Goal: Task Accomplishment & Management: Manage account settings

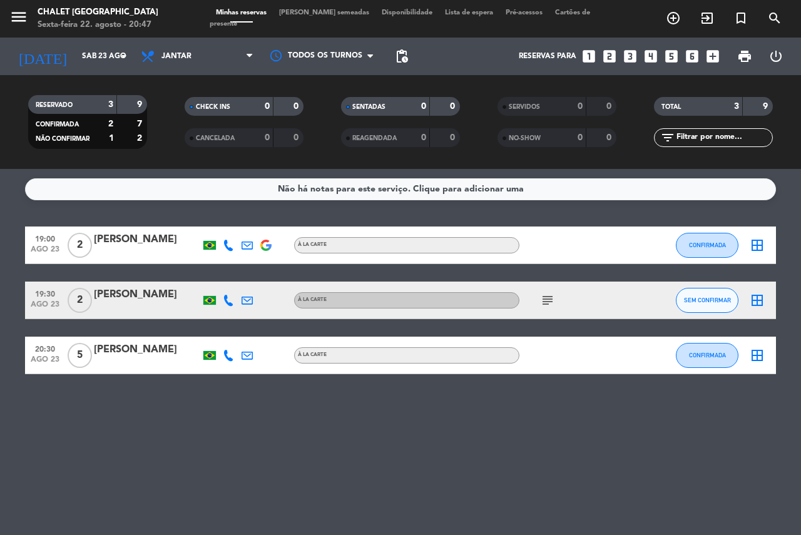
click at [549, 299] on icon "subject" at bounding box center [547, 300] width 15 height 15
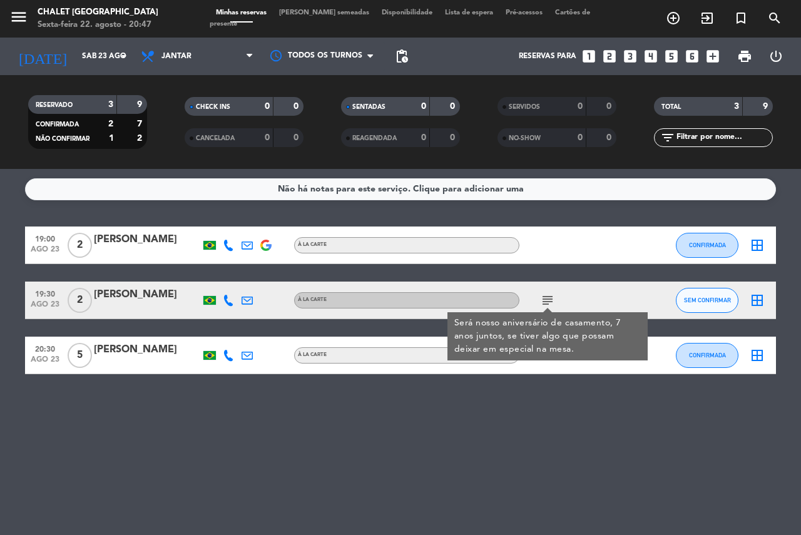
click at [459, 466] on div "Não há notas para este serviço. Clique para adicionar uma 19:00 [DATE] 2 [PERSO…" at bounding box center [400, 352] width 801 height 366
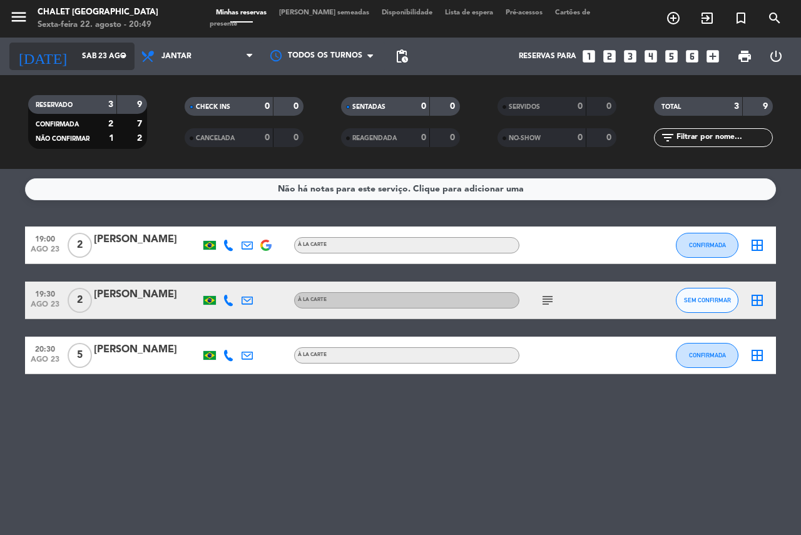
click at [76, 50] on input "Sáb 23 ago" at bounding box center [126, 56] width 100 height 21
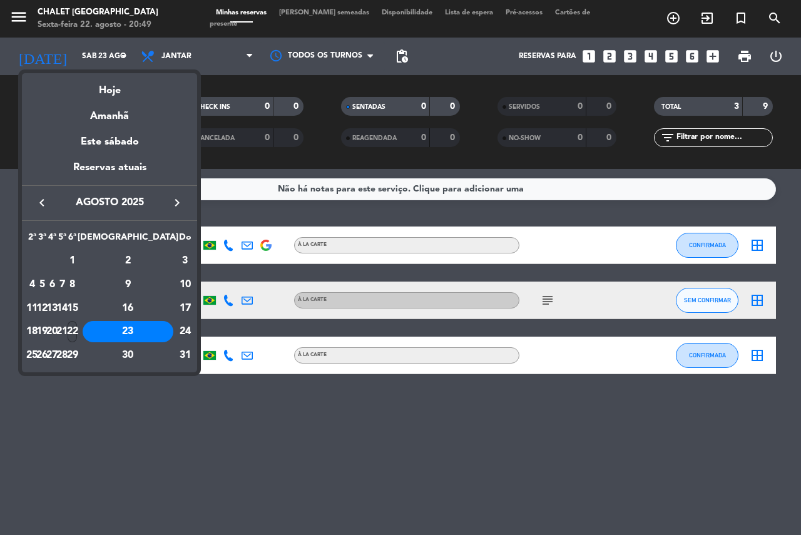
click at [77, 334] on div "22" at bounding box center [72, 331] width 9 height 21
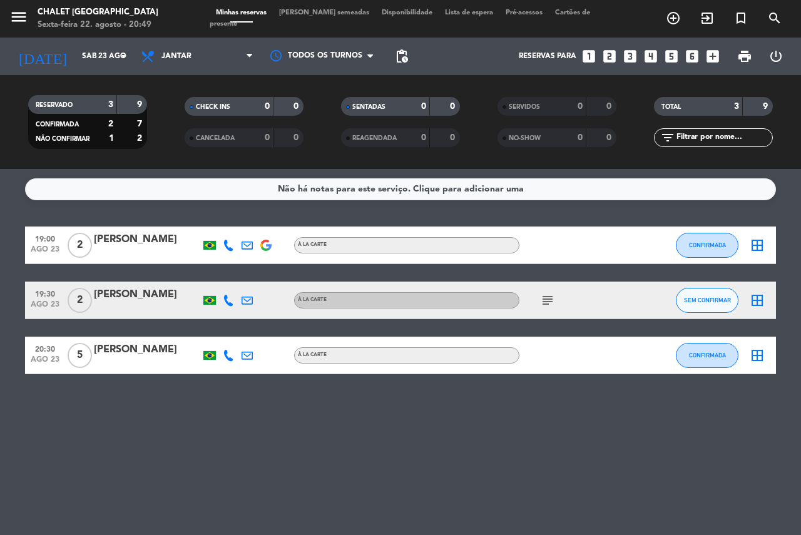
type input "Sex 22 ago"
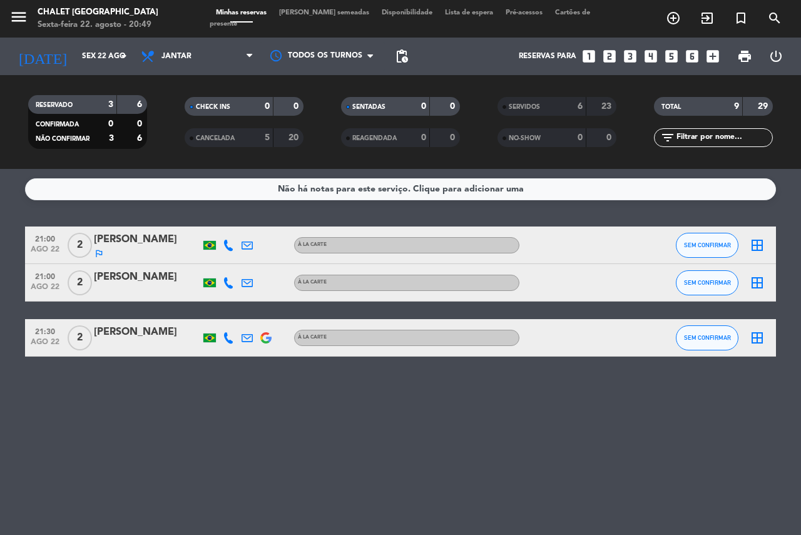
click at [141, 237] on div "[PERSON_NAME]" at bounding box center [147, 240] width 106 height 16
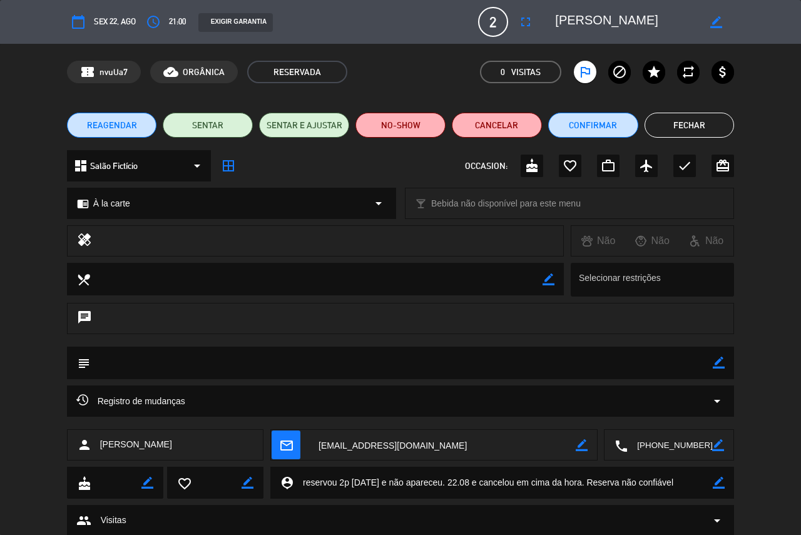
click at [715, 481] on icon "border_color" at bounding box center [719, 483] width 12 height 12
drag, startPoint x: 480, startPoint y: 481, endPoint x: 699, endPoint y: 479, distance: 218.5
click at [699, 479] on textarea at bounding box center [503, 483] width 419 height 32
type textarea "reservou 2p [DATE] e não apareceu. 22.08 reservou 2p e apareceu. Casal jovem"
click at [722, 485] on icon at bounding box center [719, 483] width 12 height 12
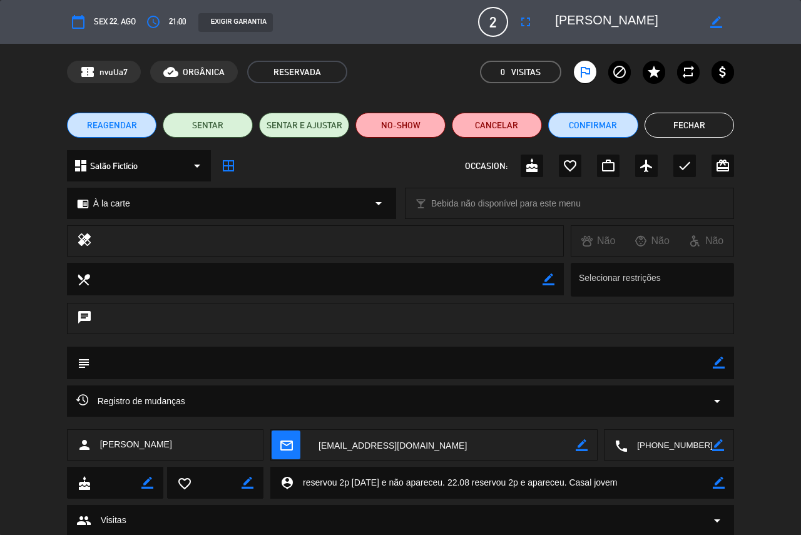
click at [663, 126] on button "Fechar" at bounding box center [690, 125] width 90 height 25
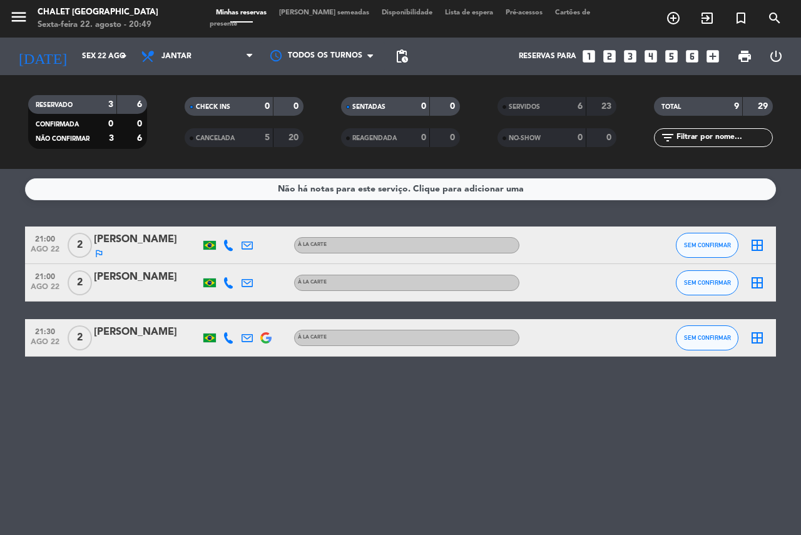
click at [135, 234] on div "[PERSON_NAME]" at bounding box center [147, 240] width 106 height 16
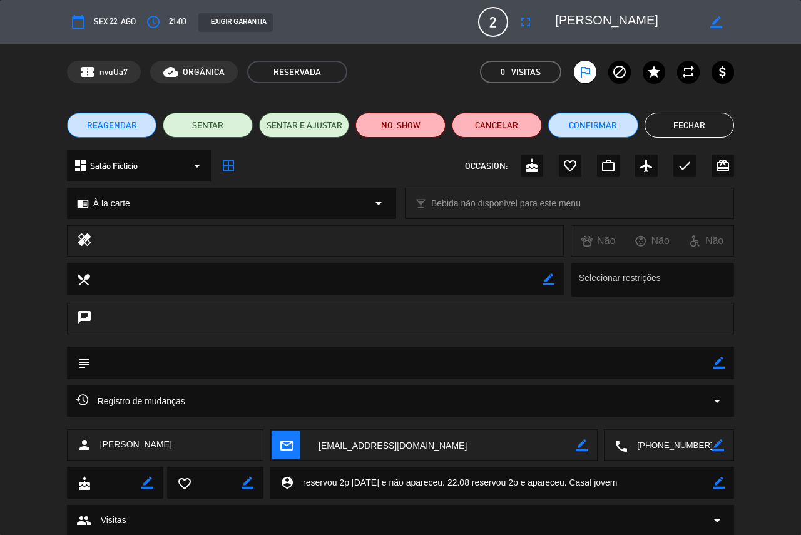
click at [670, 128] on button "Fechar" at bounding box center [690, 125] width 90 height 25
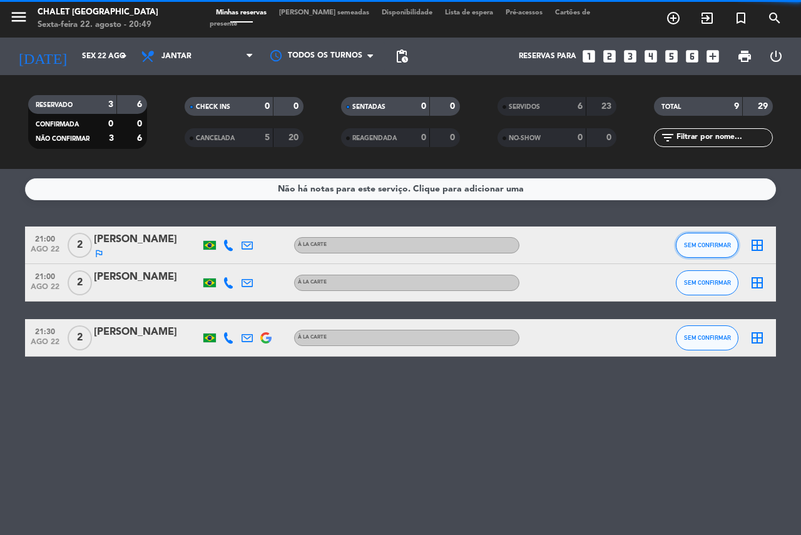
click at [709, 239] on button "SEM CONFIRMAR" at bounding box center [707, 245] width 63 height 25
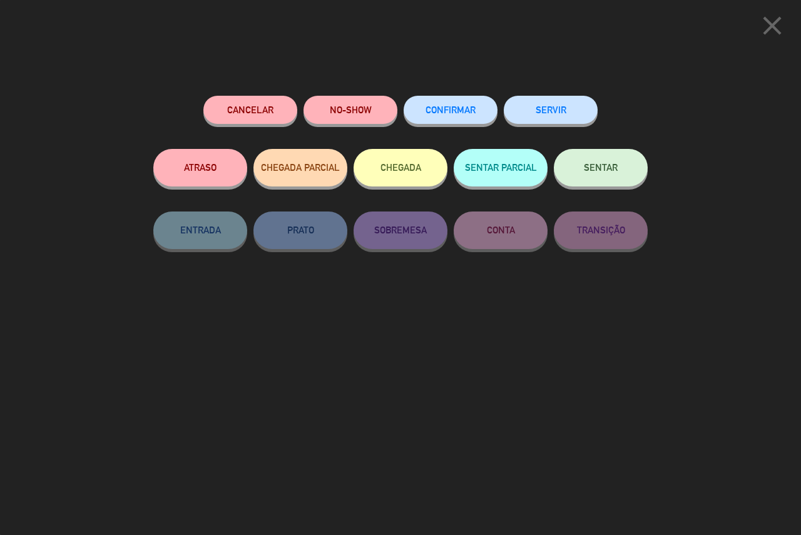
click at [525, 111] on button "SERVIR" at bounding box center [551, 110] width 94 height 28
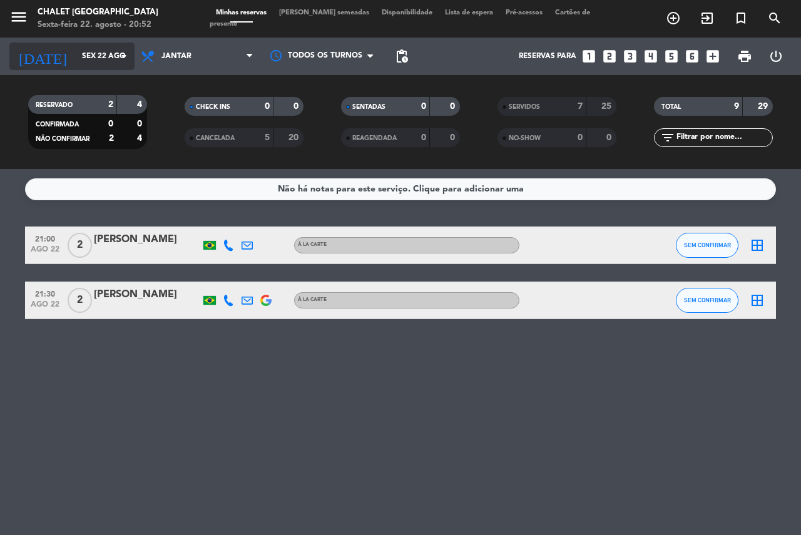
click at [87, 51] on input "Sex 22 ago" at bounding box center [126, 56] width 100 height 21
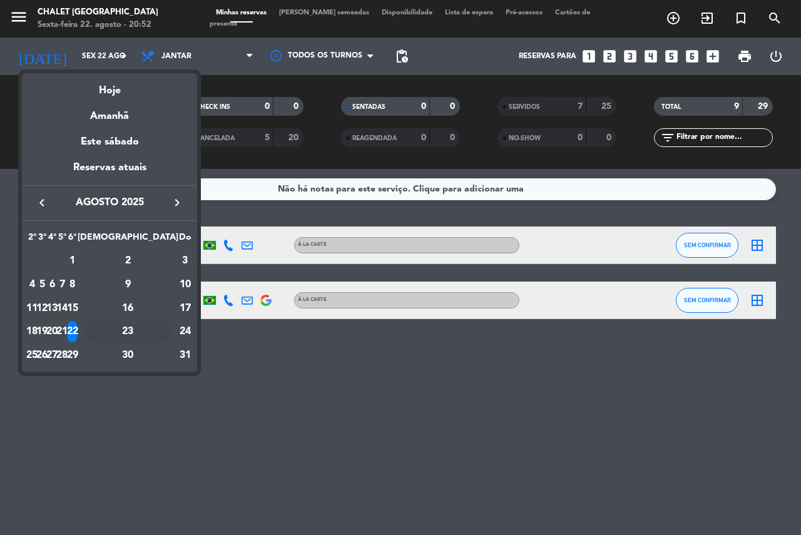
click at [158, 333] on div "23" at bounding box center [128, 331] width 91 height 21
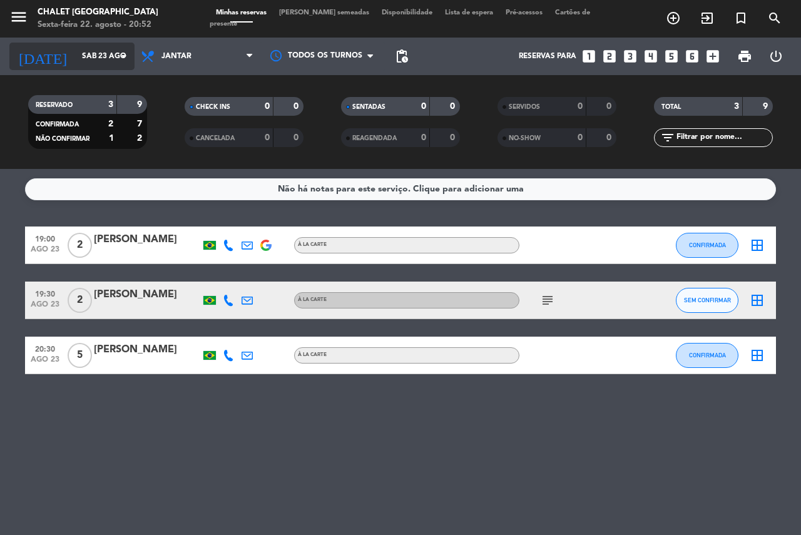
click at [76, 53] on input "Sáb 23 ago" at bounding box center [126, 56] width 100 height 21
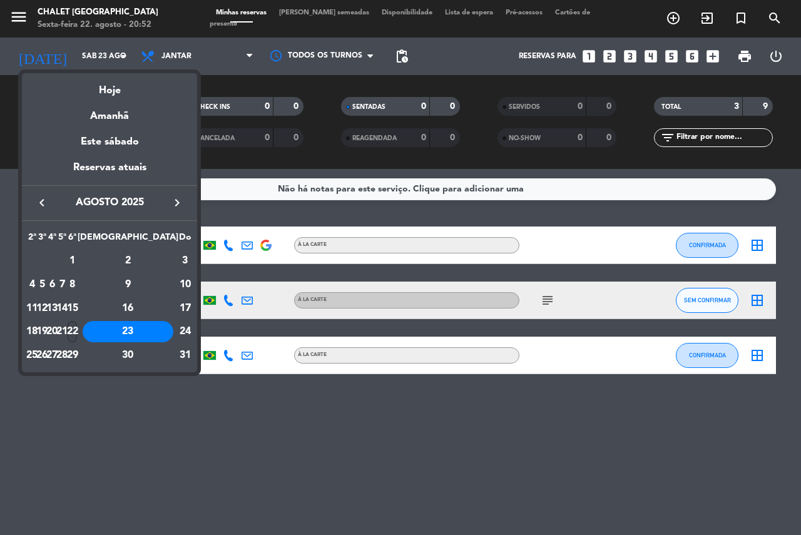
click at [77, 333] on div "22" at bounding box center [72, 331] width 9 height 21
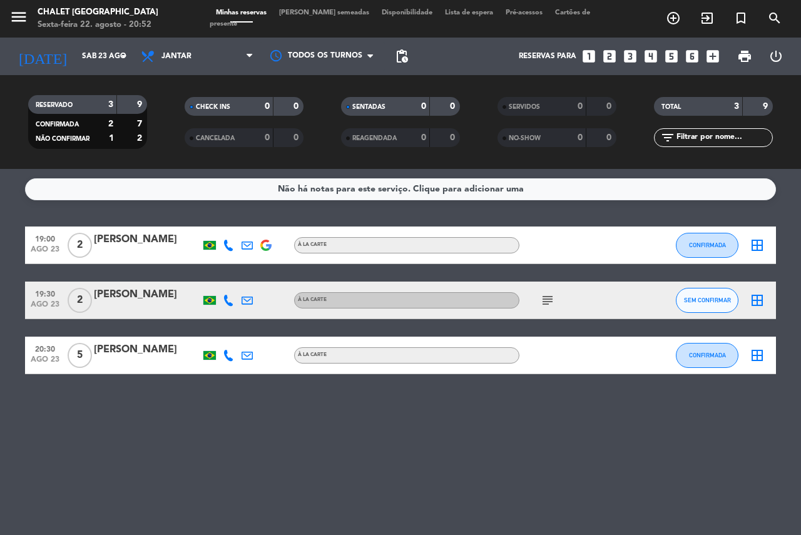
type input "Sex 22 ago"
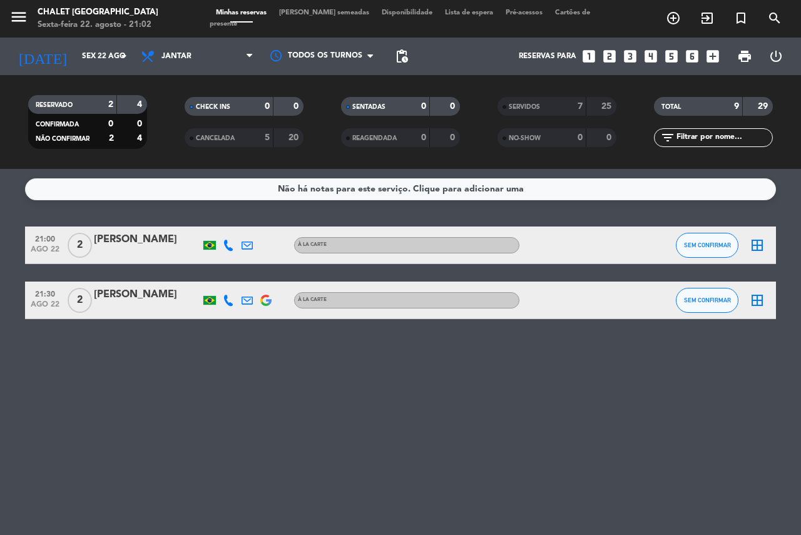
click at [534, 106] on span "SERVIDOS" at bounding box center [524, 107] width 31 height 6
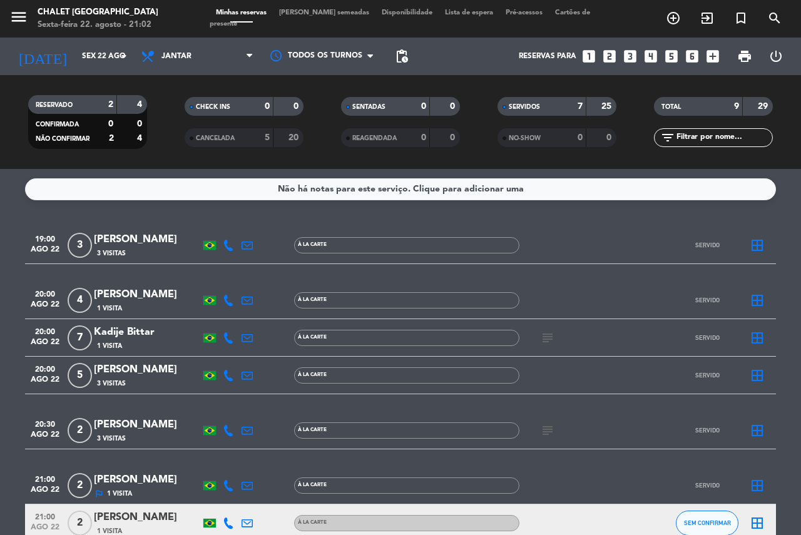
click at [153, 294] on div "[PERSON_NAME]" at bounding box center [147, 295] width 106 height 16
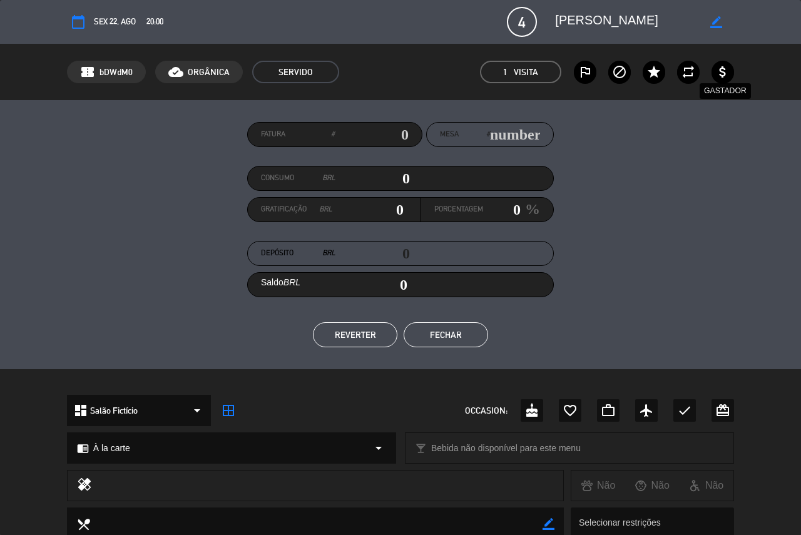
click at [720, 74] on icon "attach_money" at bounding box center [722, 71] width 15 height 15
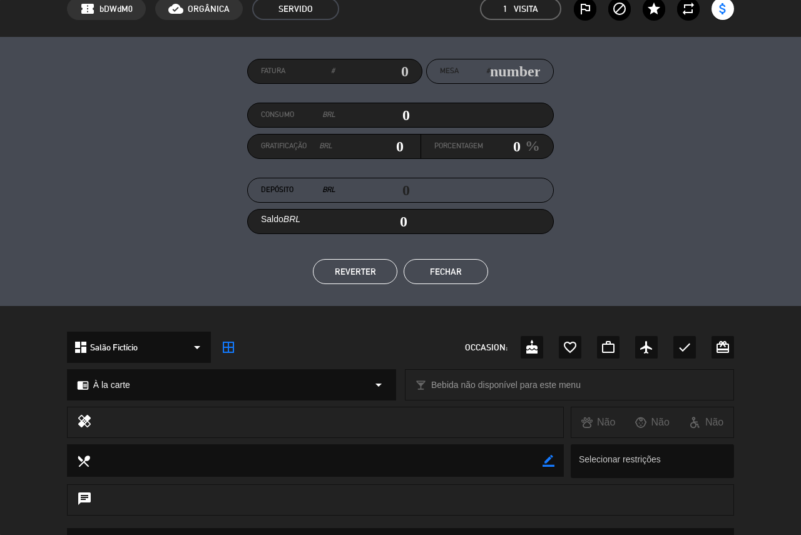
scroll to position [246, 0]
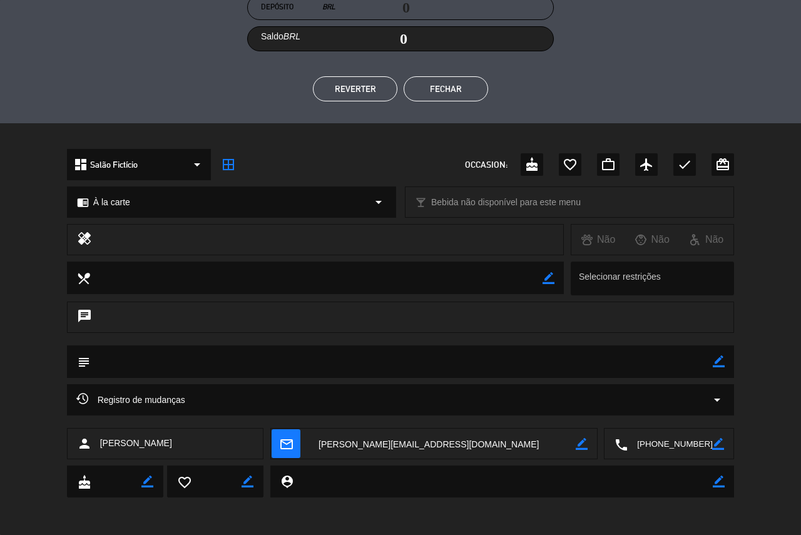
click at [719, 480] on icon "border_color" at bounding box center [719, 482] width 12 height 12
click at [671, 479] on textarea at bounding box center [503, 482] width 419 height 32
type textarea "casais jovens, [MEDICAL_DATA], sequencia, vinhos"
click at [719, 478] on icon at bounding box center [719, 482] width 12 height 12
click at [436, 92] on button "Fechar" at bounding box center [446, 88] width 84 height 25
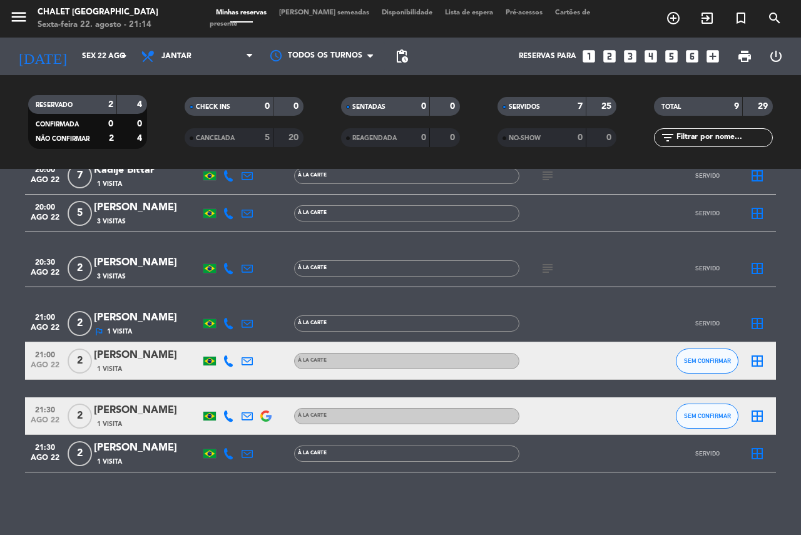
scroll to position [0, 0]
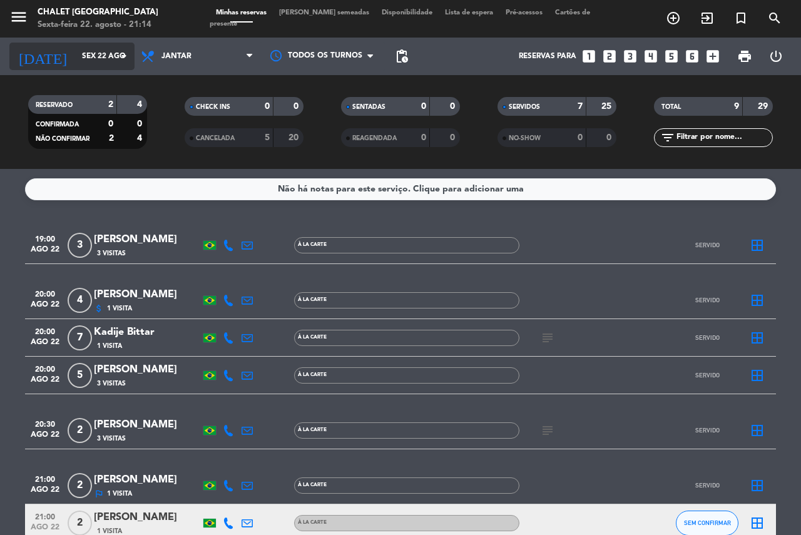
click at [76, 52] on input "Sex 22 ago" at bounding box center [126, 56] width 100 height 21
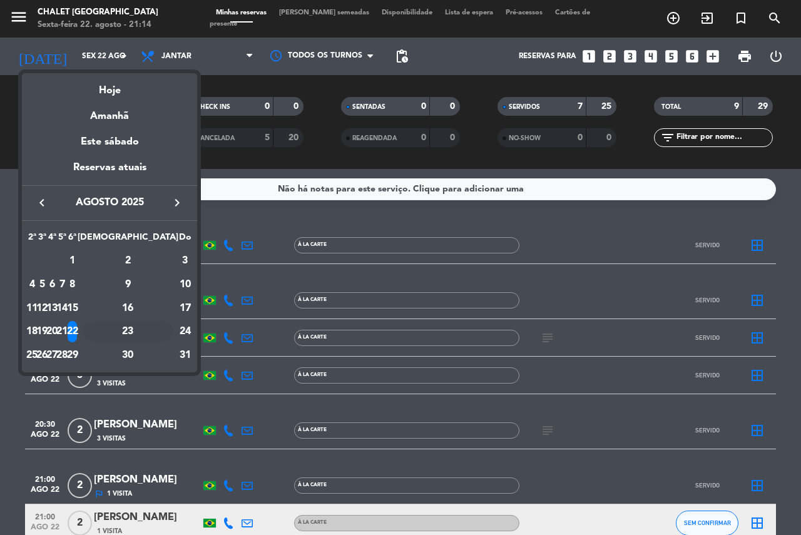
click at [159, 330] on div "23" at bounding box center [128, 331] width 91 height 21
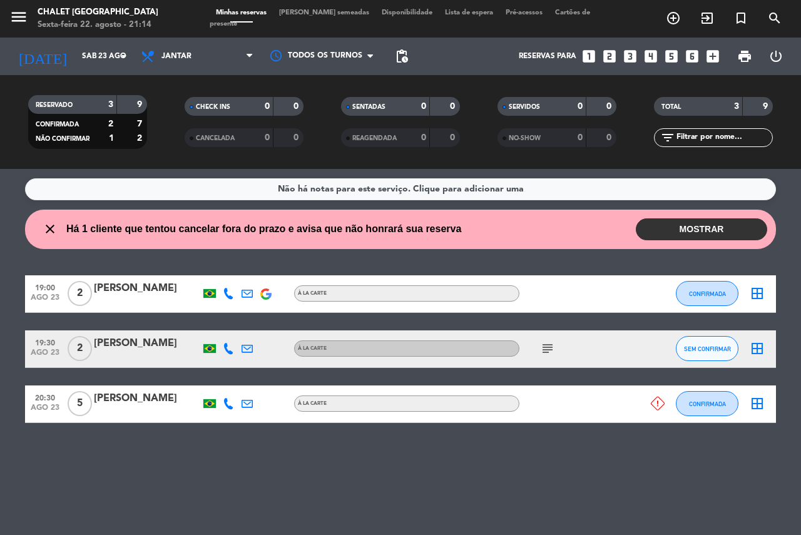
click at [701, 230] on button "MOSTRAR" at bounding box center [701, 229] width 131 height 22
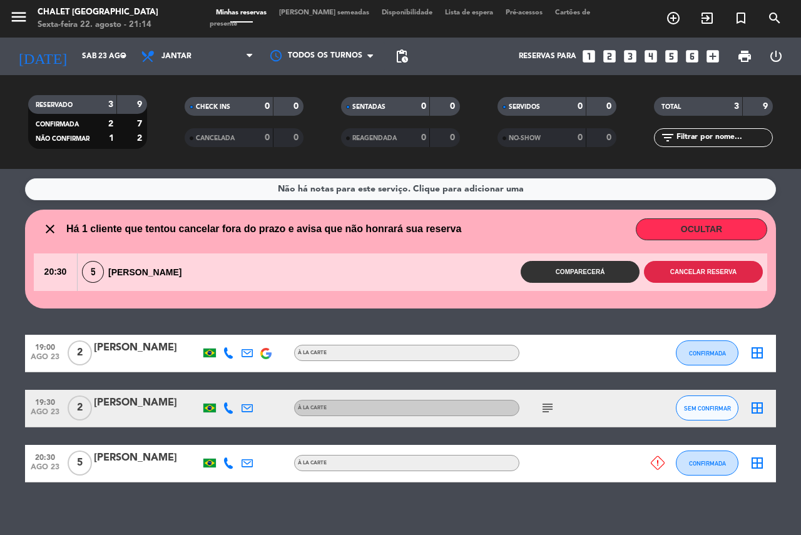
click at [671, 274] on button "Cancelar reserva" at bounding box center [703, 272] width 119 height 22
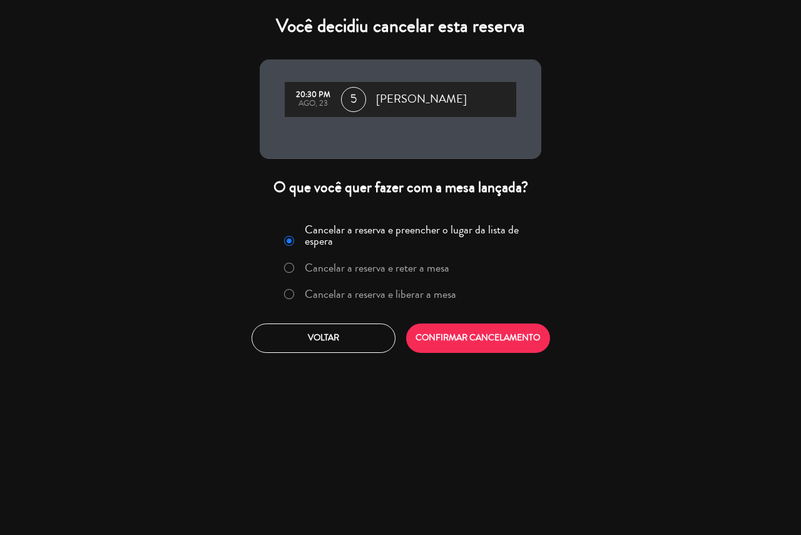
click at [441, 294] on label "Cancelar a reserva e liberar a mesa" at bounding box center [380, 294] width 151 height 11
click at [469, 340] on button "CONFIRMAR CANCELAMENTO" at bounding box center [478, 338] width 144 height 29
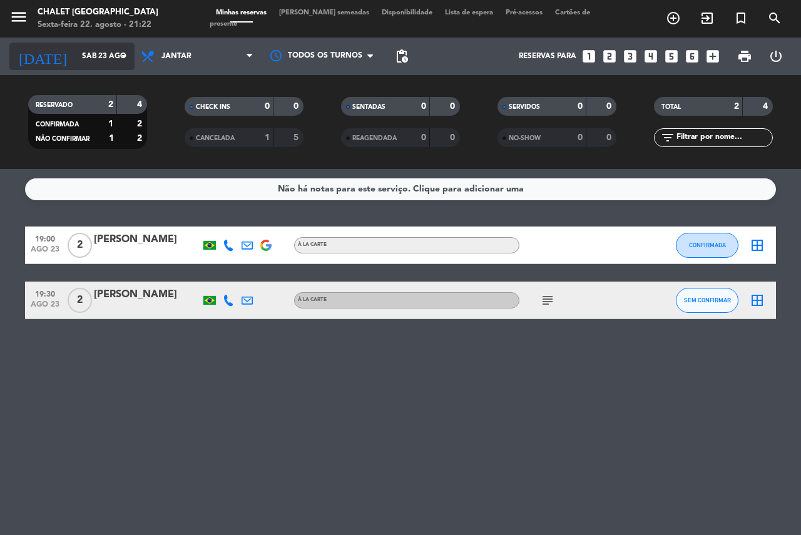
click at [77, 58] on input "Sáb 23 ago" at bounding box center [126, 56] width 100 height 21
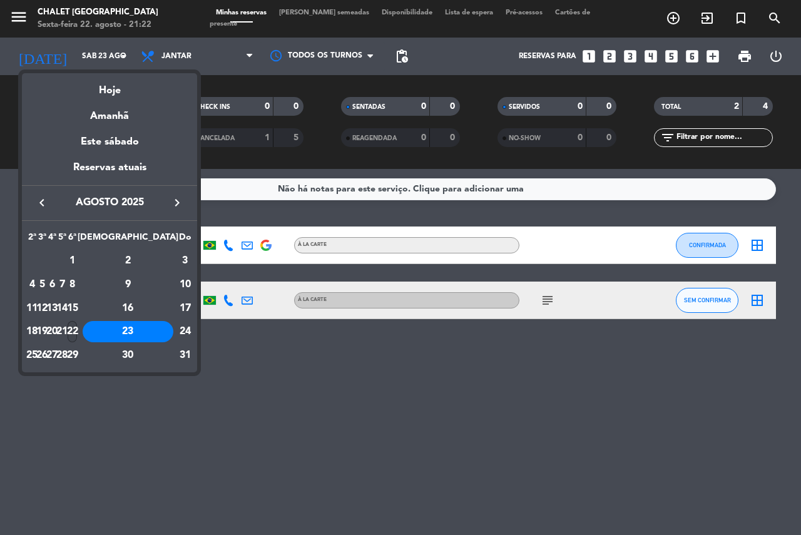
click at [77, 334] on div "22" at bounding box center [72, 331] width 9 height 21
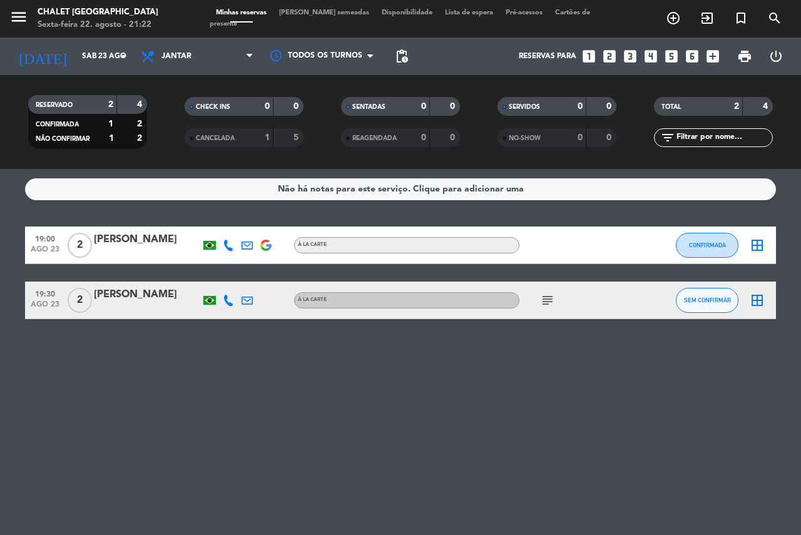
type input "Sex 22 ago"
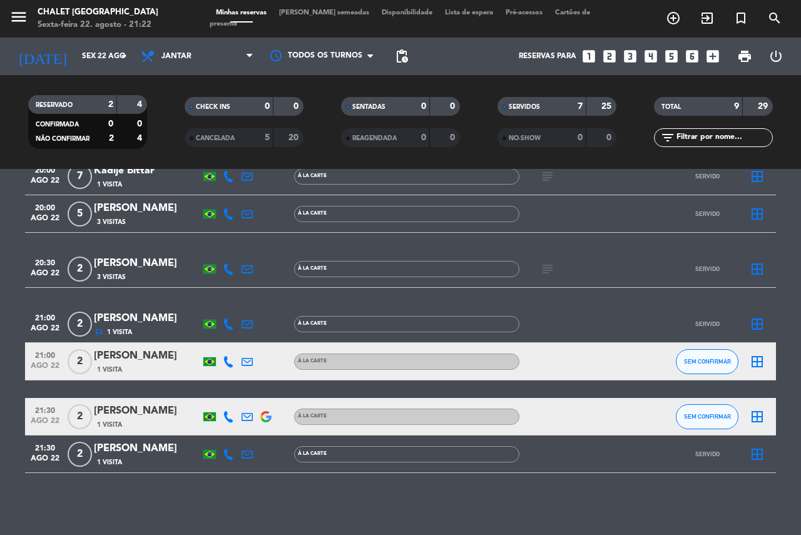
scroll to position [162, 0]
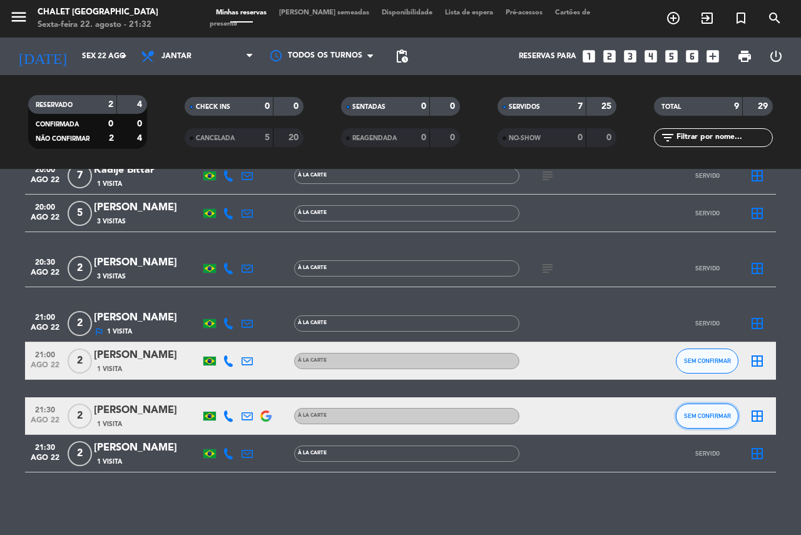
click at [709, 415] on span "SEM CONFIRMAR" at bounding box center [707, 415] width 47 height 7
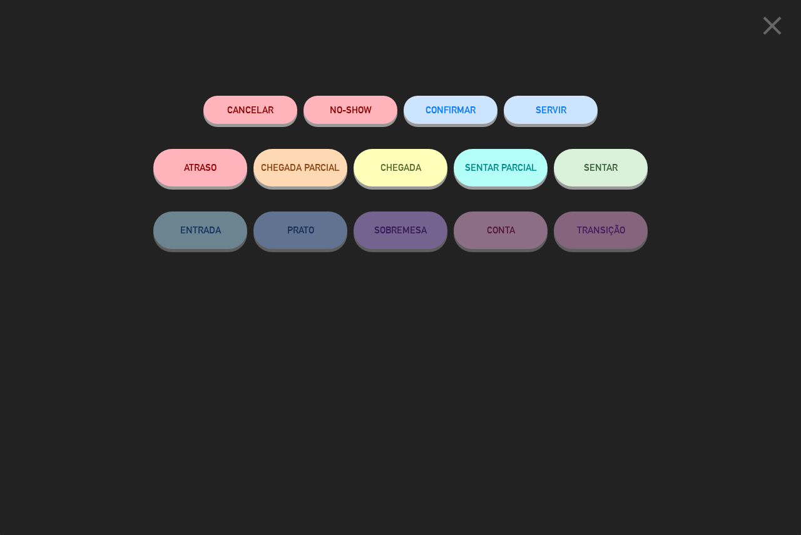
click at [541, 103] on button "SERVIR" at bounding box center [551, 110] width 94 height 28
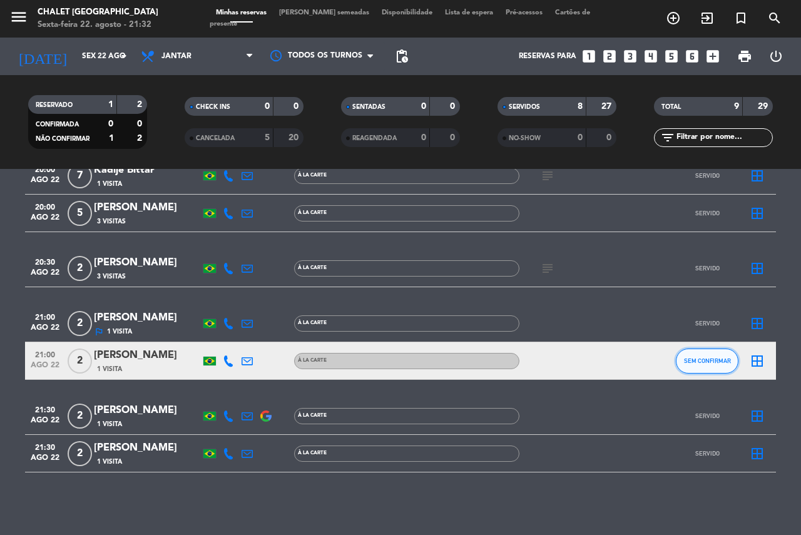
click at [698, 364] on button "SEM CONFIRMAR" at bounding box center [707, 361] width 63 height 25
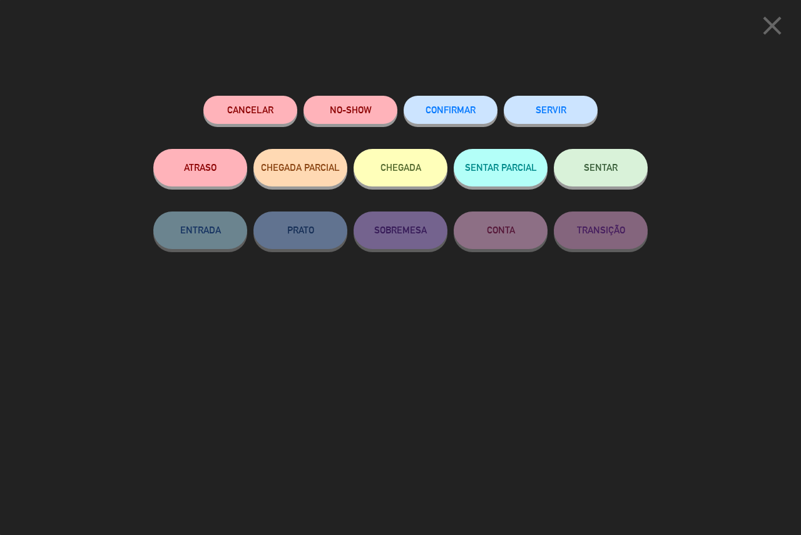
click at [556, 121] on button "SERVIR" at bounding box center [551, 110] width 94 height 28
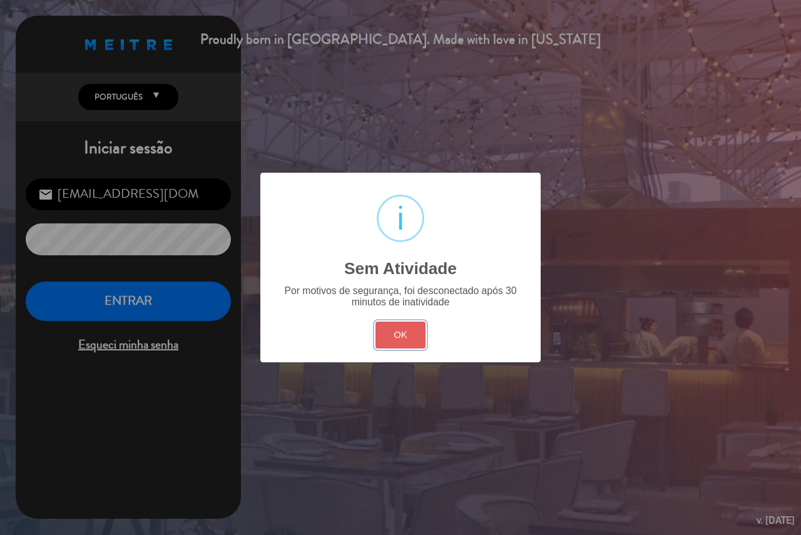
click at [402, 339] on button "OK" at bounding box center [401, 335] width 51 height 27
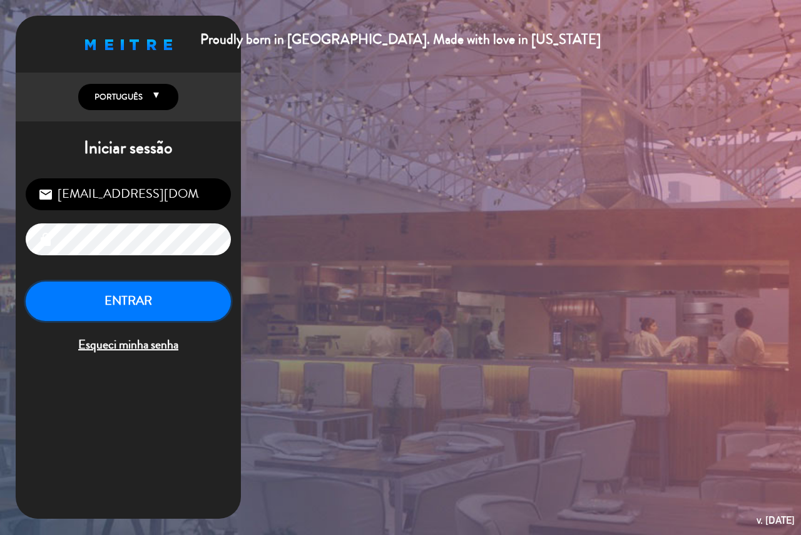
click at [143, 307] on button "ENTRAR" at bounding box center [128, 301] width 205 height 39
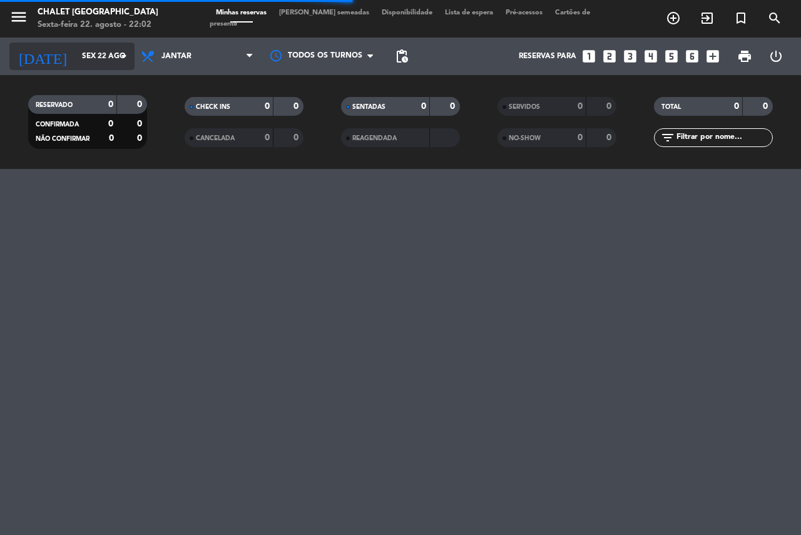
click at [76, 53] on input "Sex 22 ago" at bounding box center [126, 56] width 100 height 21
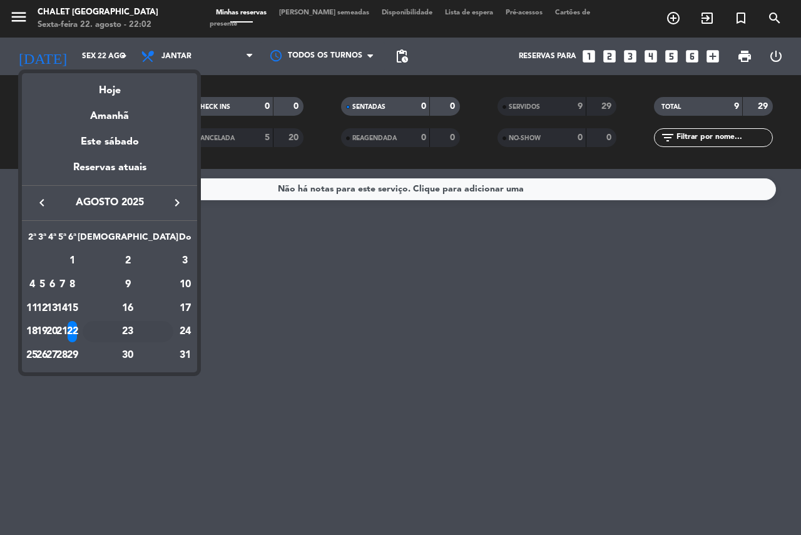
click at [156, 332] on div "23" at bounding box center [128, 331] width 91 height 21
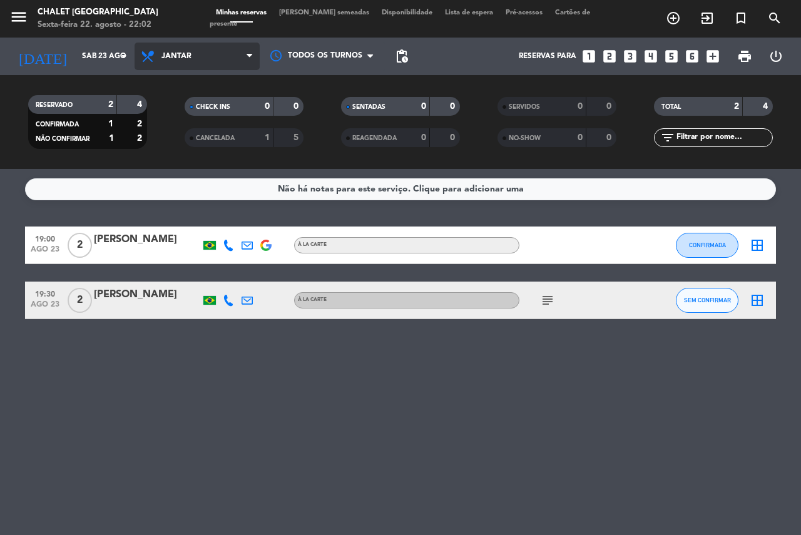
click at [166, 52] on span "Jantar" at bounding box center [176, 56] width 30 height 9
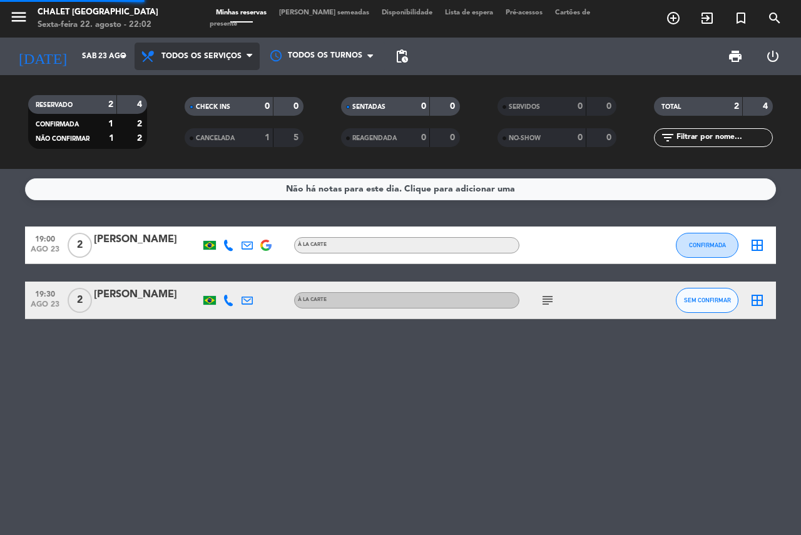
click at [193, 84] on div "menu Chalet Suisse Sexta-feira 22. agosto - 22:02 Minhas reservas Mesas semeada…" at bounding box center [400, 84] width 801 height 169
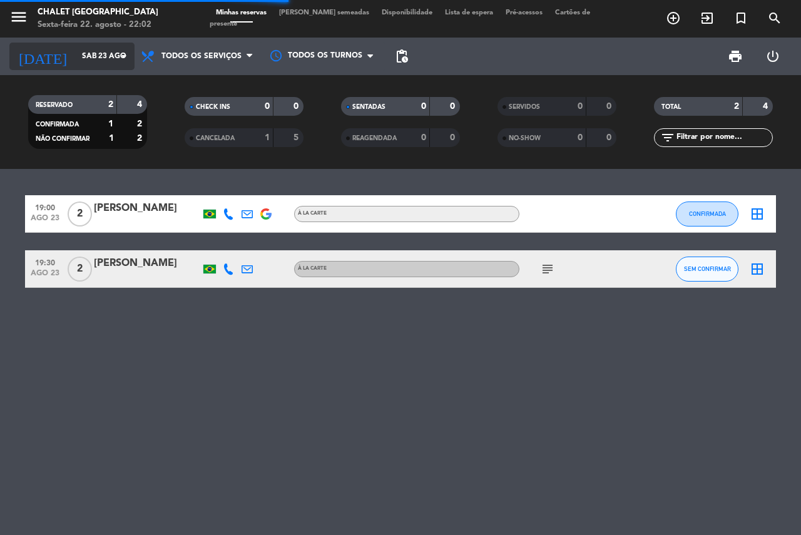
click at [90, 55] on input "Sáb 23 ago" at bounding box center [126, 56] width 100 height 21
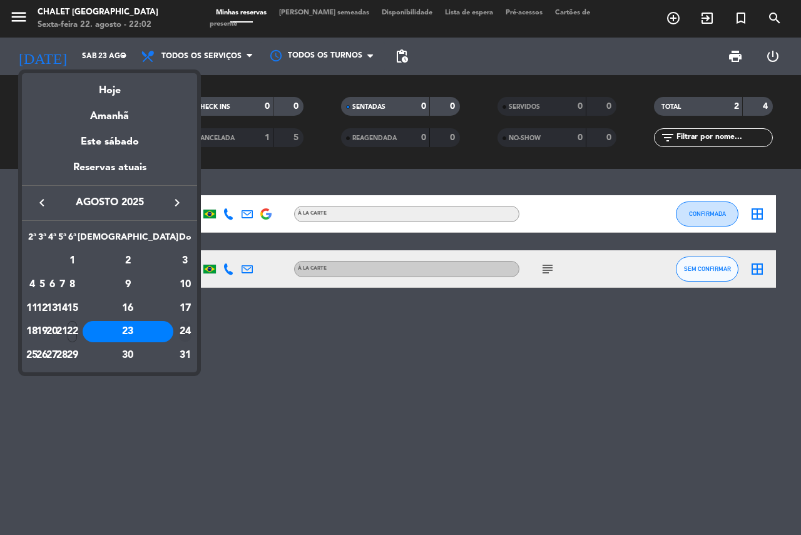
click at [183, 330] on div "24" at bounding box center [185, 331] width 13 height 21
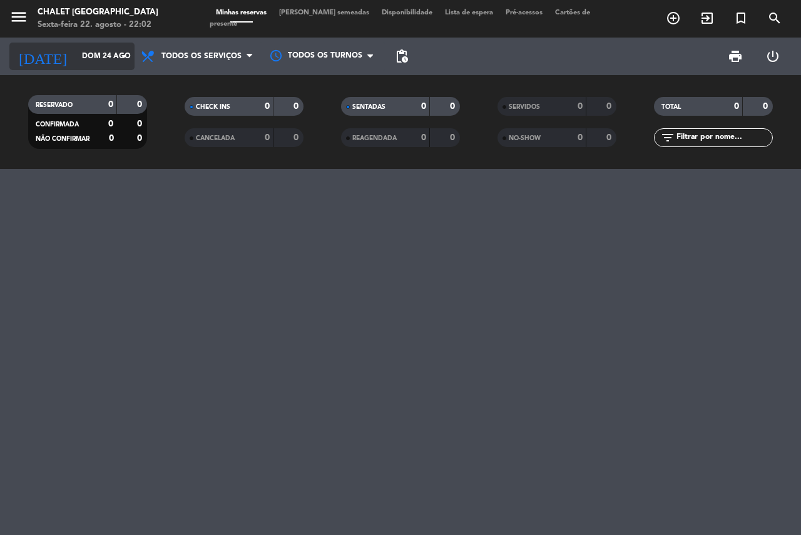
click at [90, 61] on input "Dom 24 ago" at bounding box center [126, 56] width 100 height 21
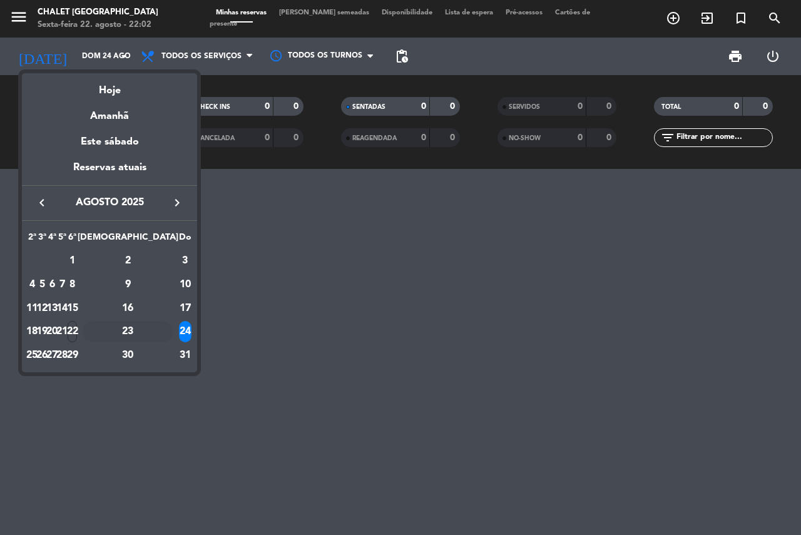
click at [146, 327] on div "23" at bounding box center [128, 331] width 91 height 21
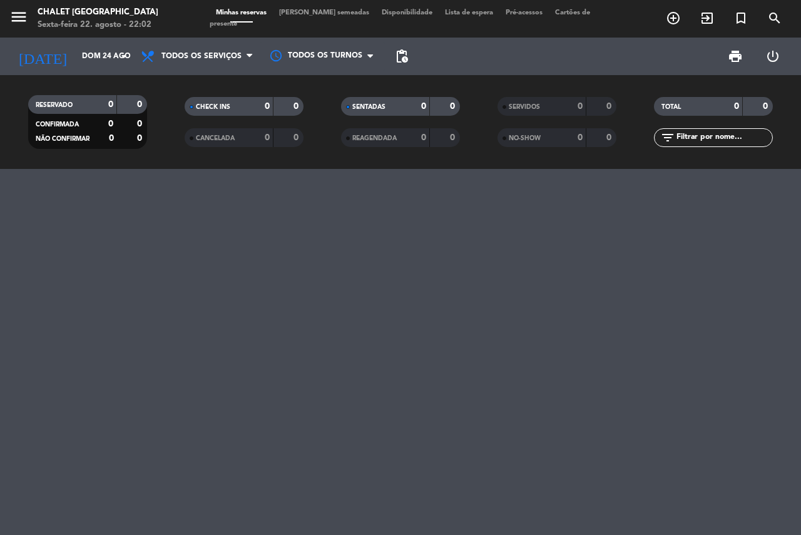
type input "Sáb 23 ago"
